Goal: Task Accomplishment & Management: Complete application form

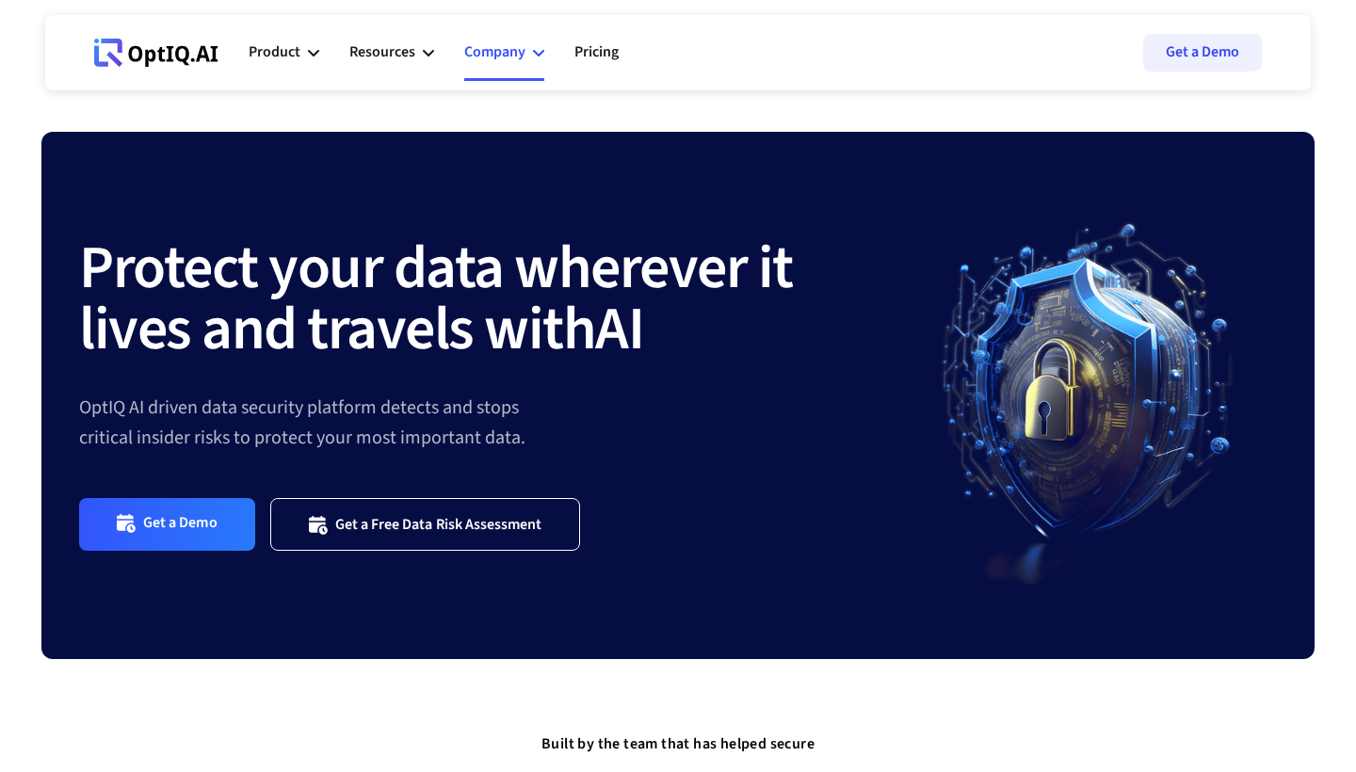
click at [532, 76] on div "Company" at bounding box center [504, 52] width 80 height 57
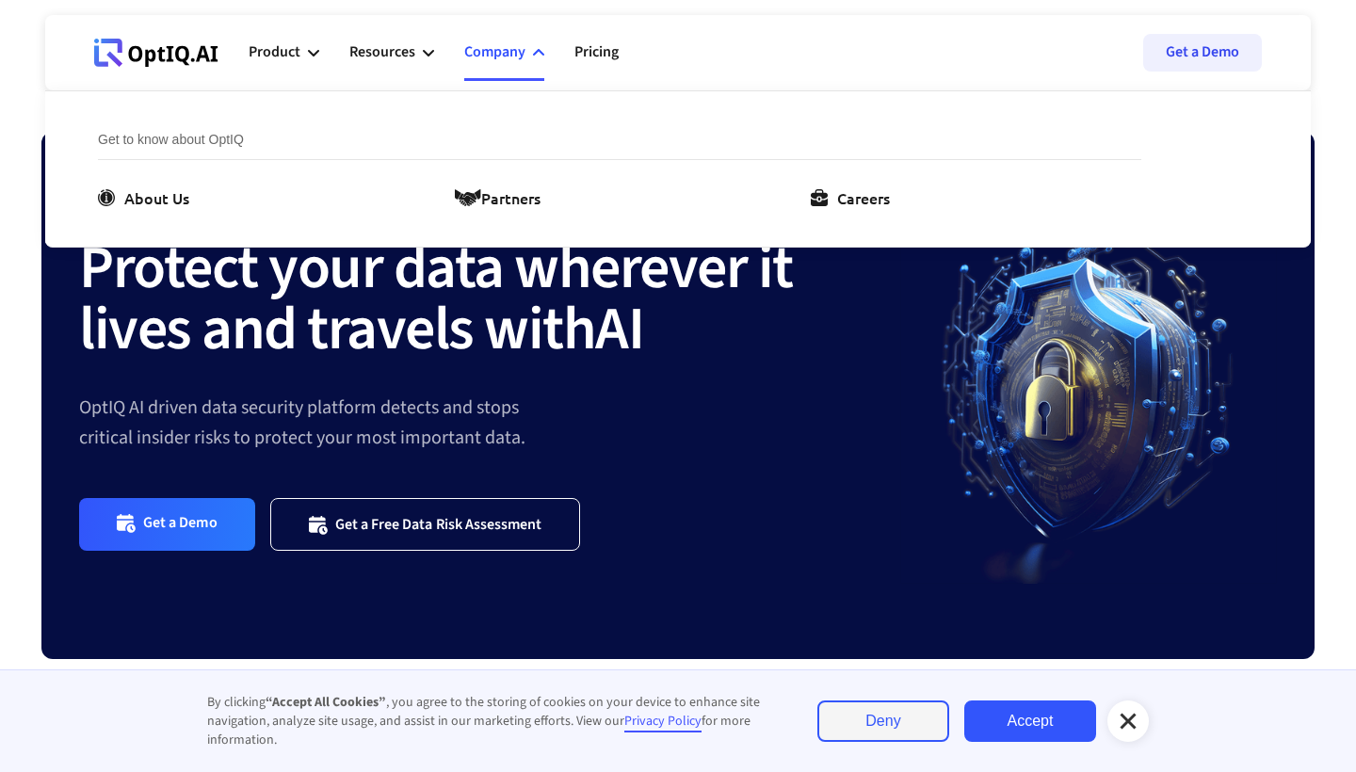
click at [835, 192] on ul "About Us Partners Careers" at bounding box center [620, 198] width 1044 height 23
click at [828, 198] on icon at bounding box center [819, 197] width 17 height 17
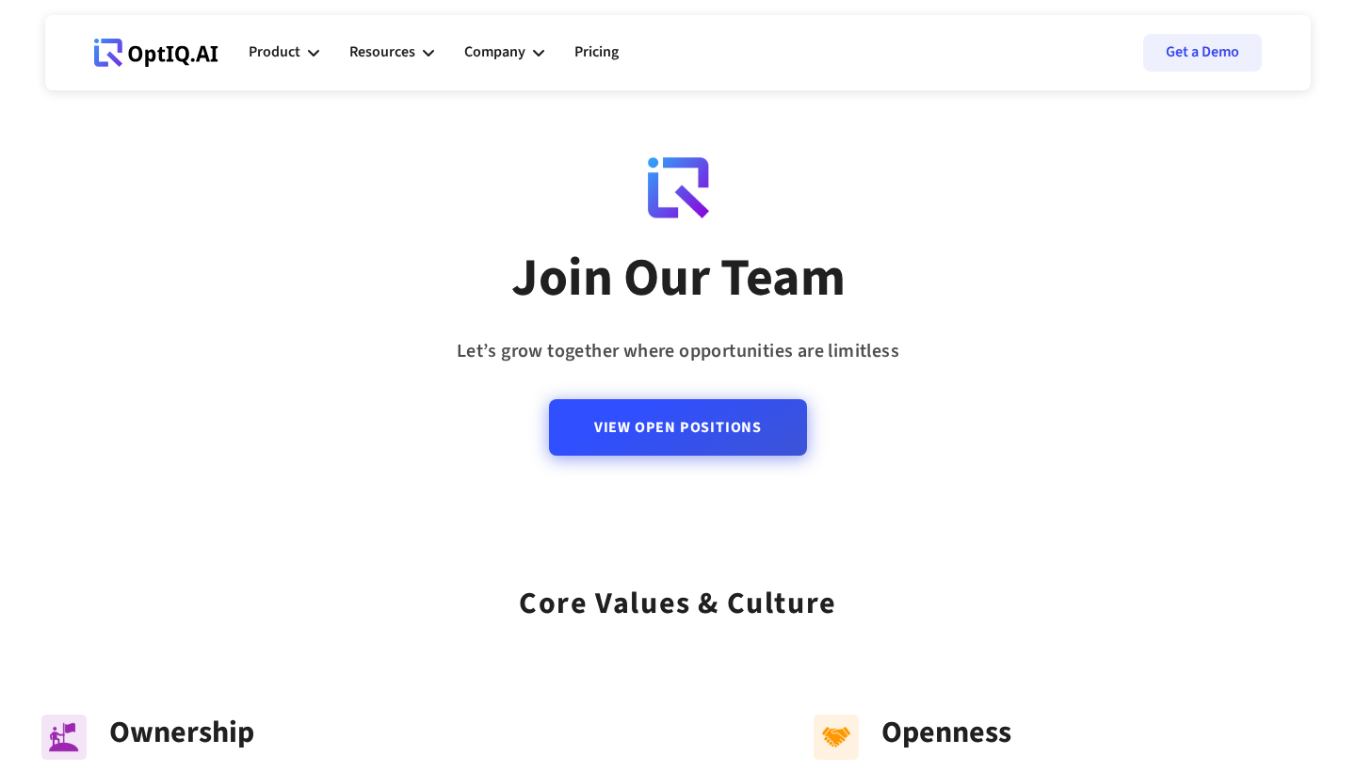
click at [664, 449] on link "View Open Positions" at bounding box center [678, 427] width 258 height 57
click at [641, 442] on link "View Open Positions" at bounding box center [678, 427] width 258 height 57
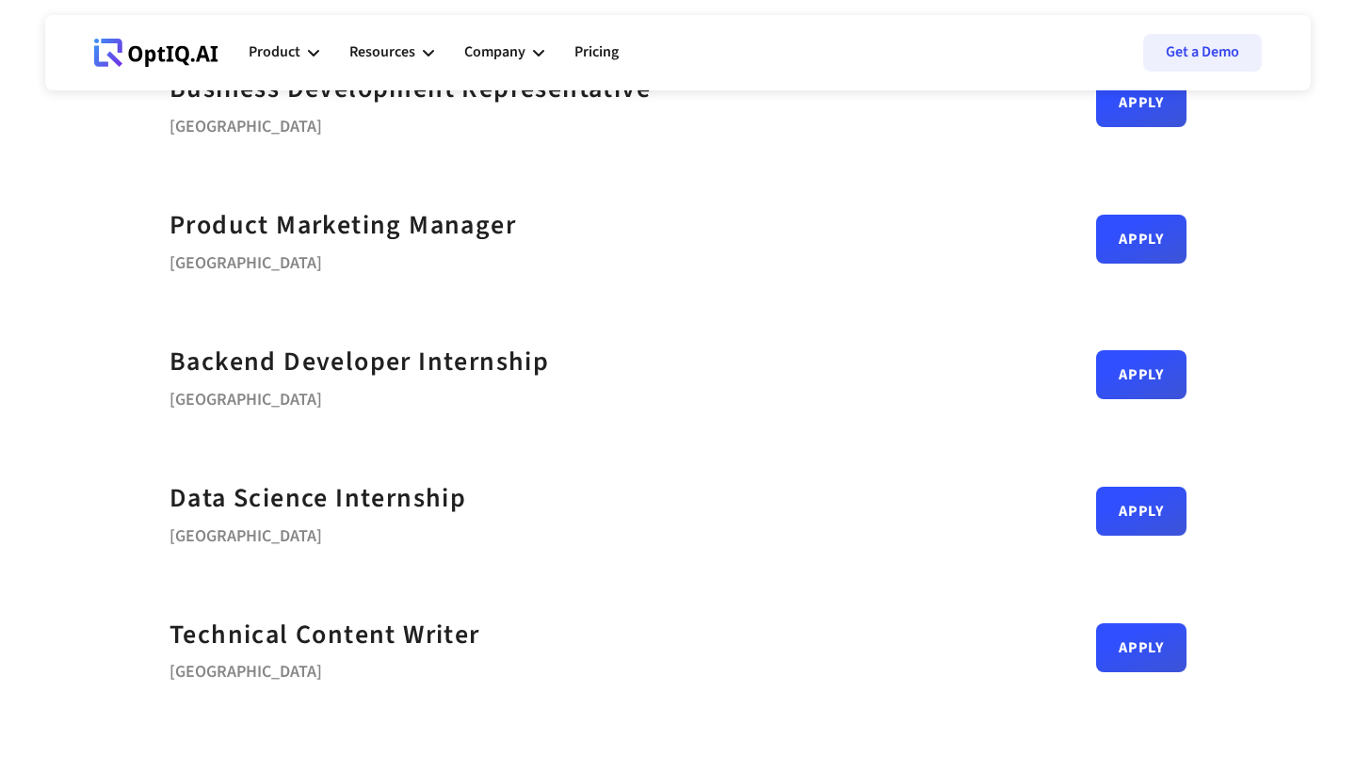
scroll to position [734, 0]
click at [1167, 356] on link "Apply" at bounding box center [1141, 366] width 90 height 49
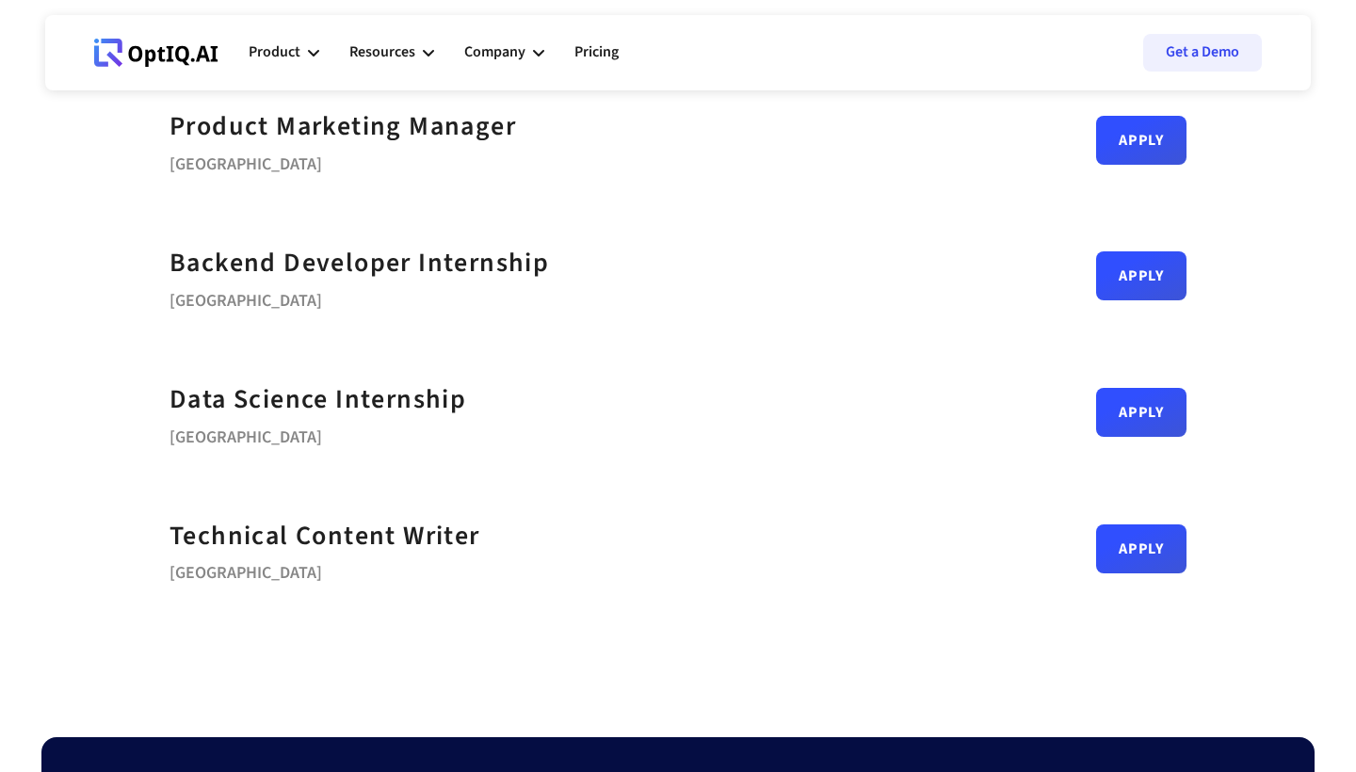
scroll to position [840, 0]
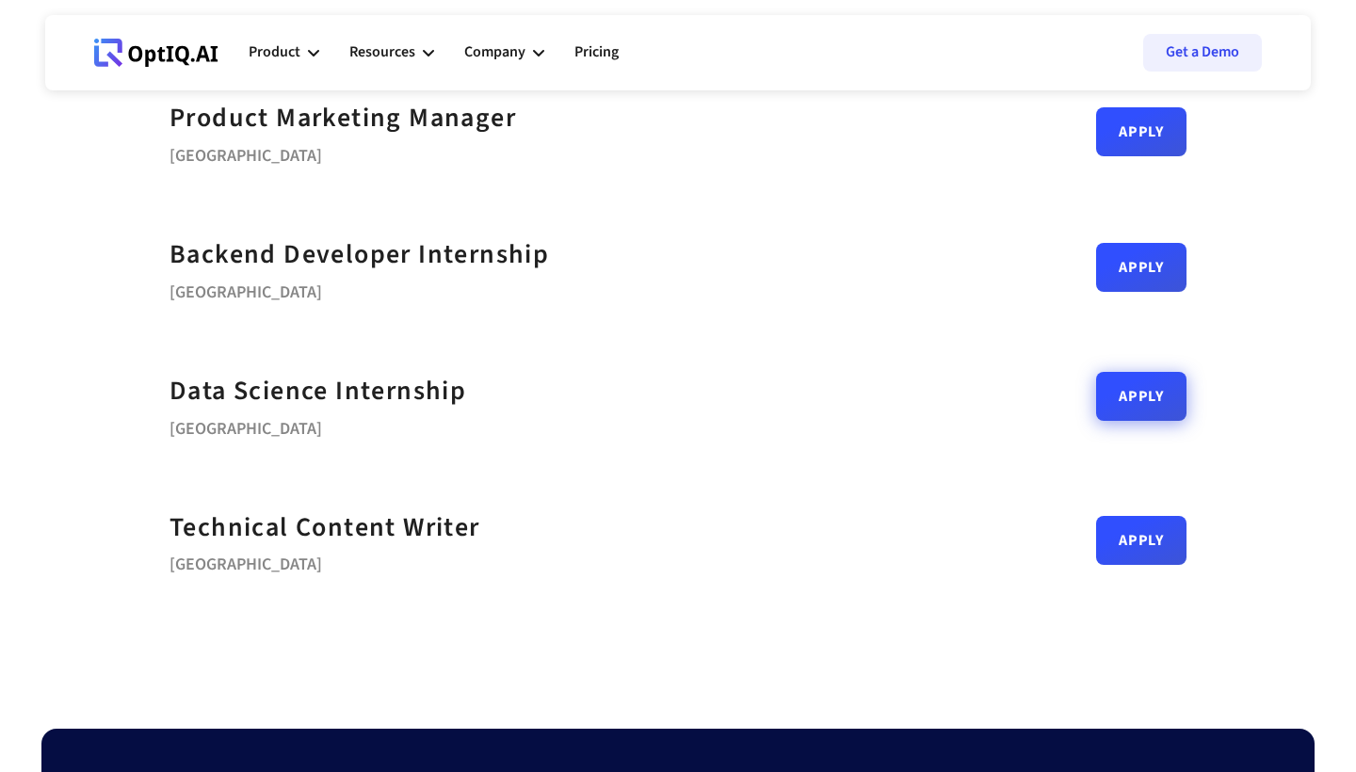
click at [1124, 395] on link "Apply" at bounding box center [1141, 396] width 90 height 49
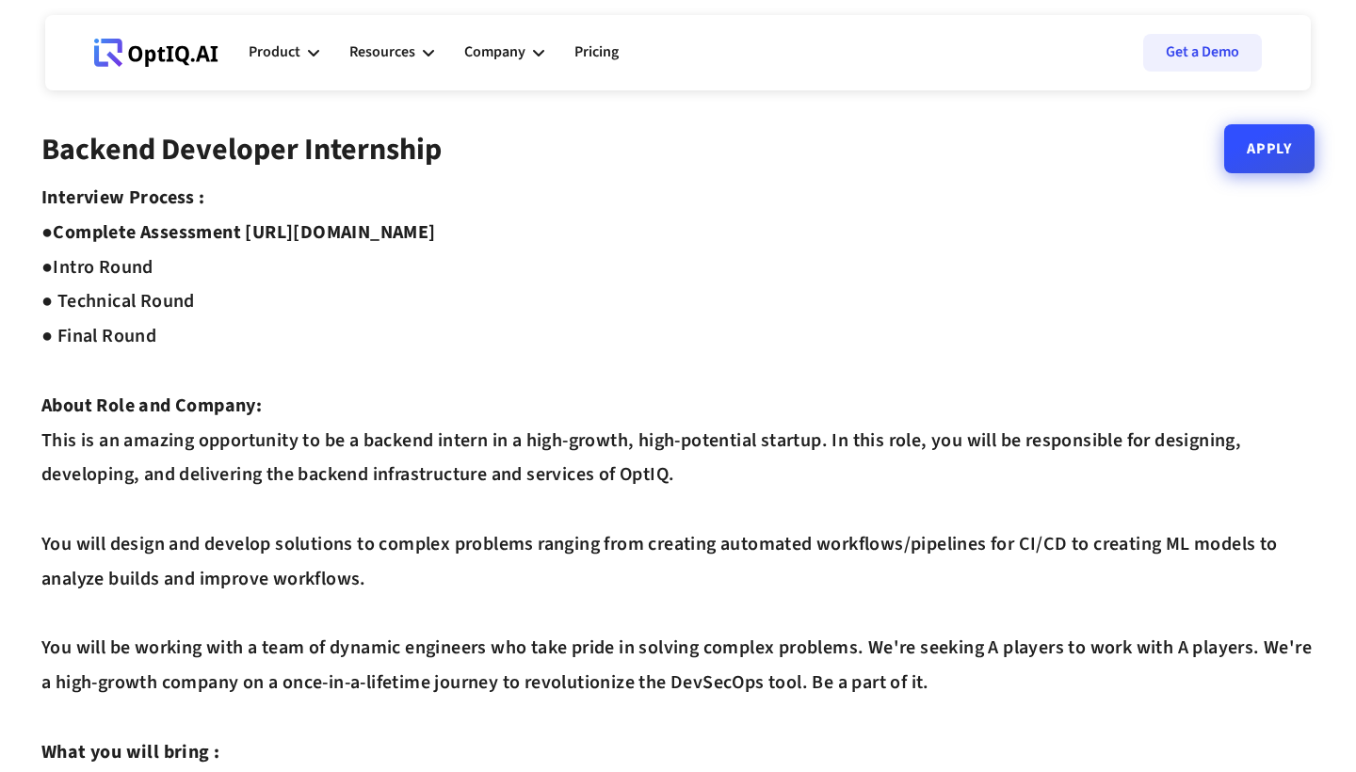
click at [1253, 158] on link "Apply" at bounding box center [1270, 148] width 90 height 49
click at [1270, 158] on link "Apply" at bounding box center [1270, 148] width 90 height 49
click at [1273, 165] on link "Apply" at bounding box center [1270, 148] width 90 height 49
click at [164, 58] on icon at bounding box center [156, 53] width 124 height 28
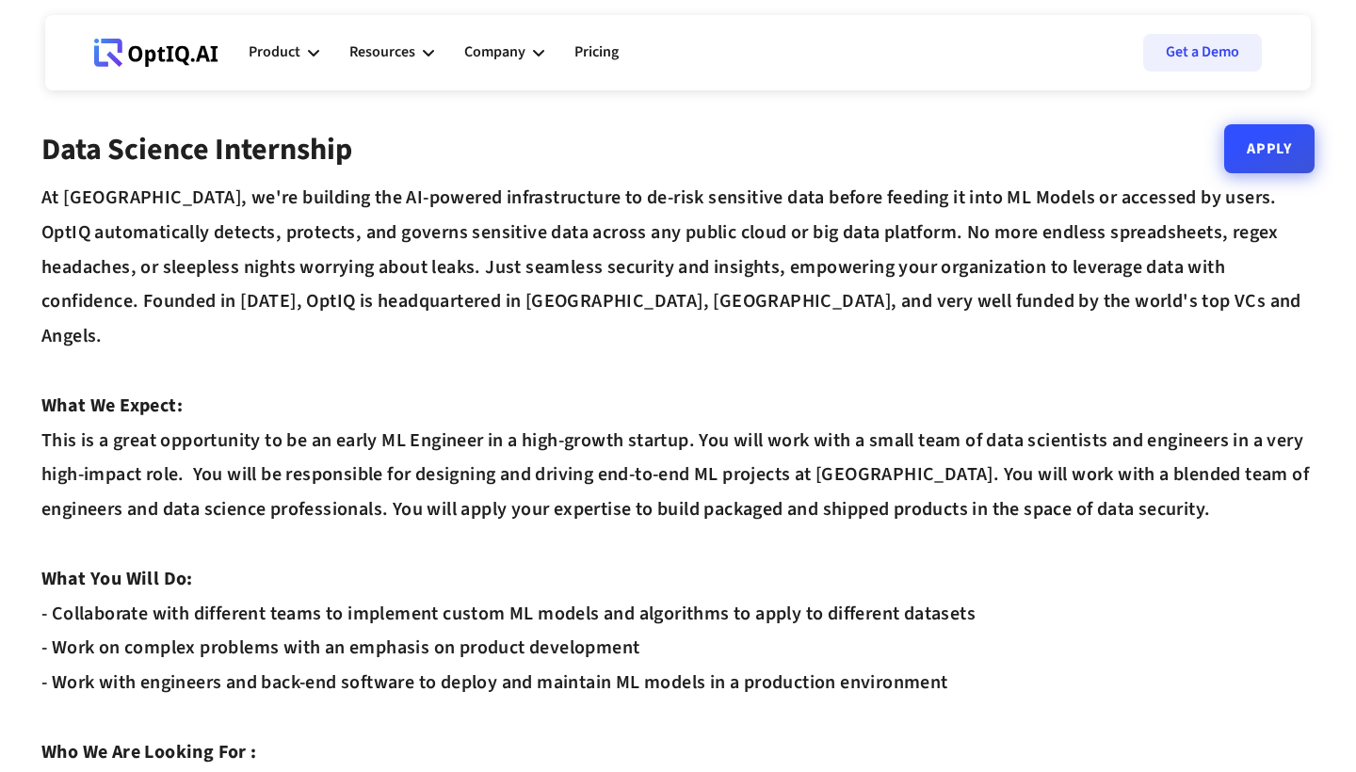
click at [1241, 161] on link "Apply" at bounding box center [1270, 148] width 90 height 49
